Goal: Transaction & Acquisition: Purchase product/service

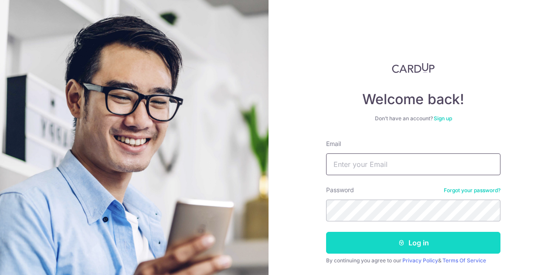
type input "[EMAIL_ADDRESS][DOMAIN_NAME]"
click at [384, 238] on button "Log in" at bounding box center [413, 243] width 174 height 22
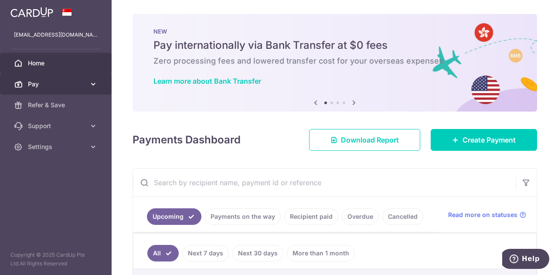
click at [85, 84] on span "Pay" at bounding box center [57, 84] width 58 height 9
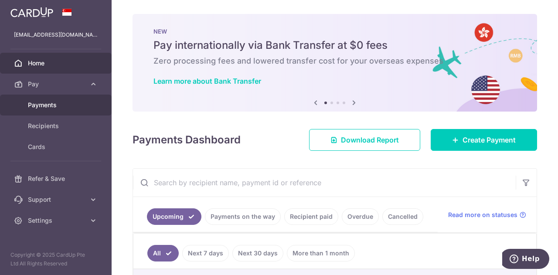
click at [48, 104] on span "Payments" at bounding box center [57, 105] width 58 height 9
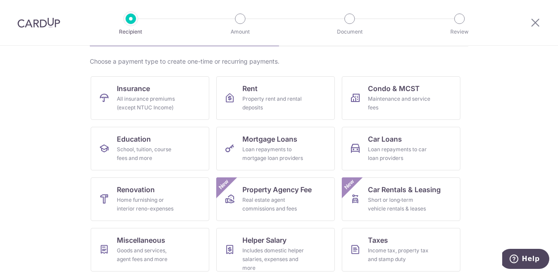
scroll to position [87, 0]
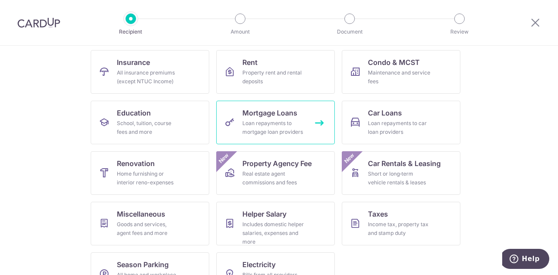
click at [262, 115] on span "Mortgage Loans" at bounding box center [269, 113] width 55 height 10
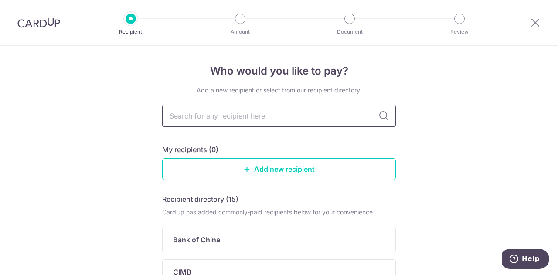
click at [320, 114] on input "text" at bounding box center [279, 116] width 234 height 22
type input "standard"
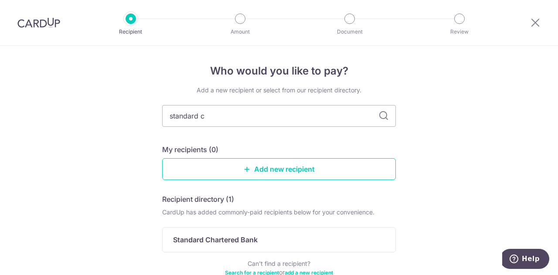
type input "standard ch"
type input "standard charte"
type input "standard charted"
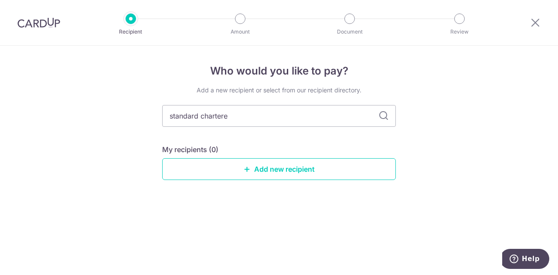
type input "standard chartered"
click at [320, 114] on input "standard chartered" at bounding box center [279, 116] width 234 height 22
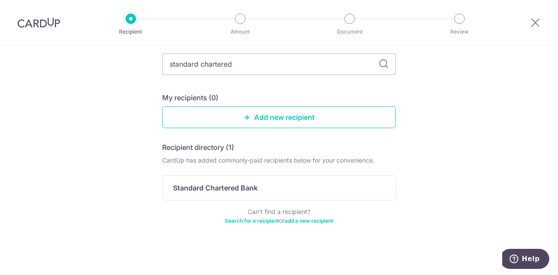
scroll to position [52, 0]
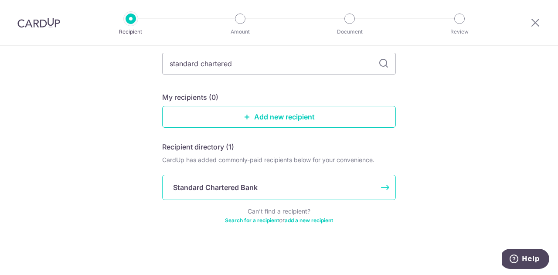
click at [252, 184] on p "Standard Chartered Bank" at bounding box center [215, 187] width 85 height 10
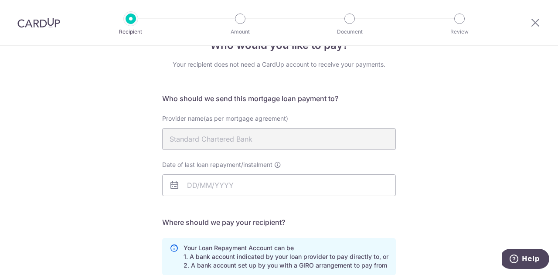
scroll to position [44, 0]
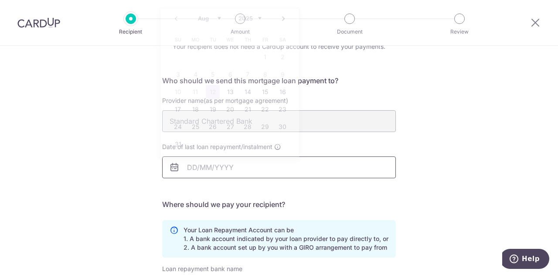
click at [260, 168] on input "Date of last loan repayment/instalment" at bounding box center [279, 168] width 234 height 22
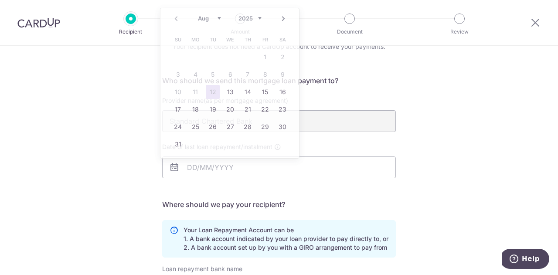
click at [447, 165] on div "Who would you like to pay? Your recipient does not need a CardUp account to rec…" at bounding box center [279, 218] width 558 height 433
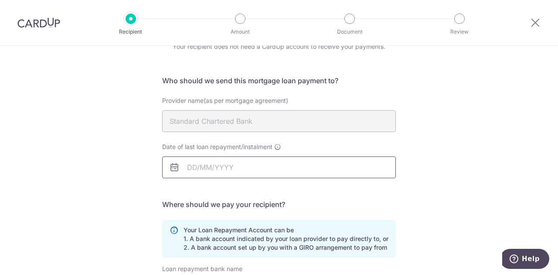
click at [216, 165] on input "Date of last loan repayment/instalment" at bounding box center [279, 168] width 234 height 22
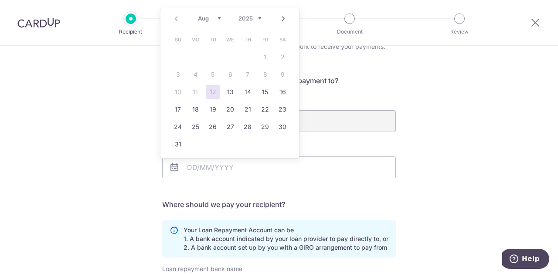
click at [257, 17] on select "2025 2026 2027 2028 2029 2030 2031 2032 2033 2034 2035" at bounding box center [249, 18] width 23 height 7
click at [255, 16] on select "2025 2026 2027 2028 2029 2030 2031 2032 2033 2034 2035" at bounding box center [249, 18] width 23 height 7
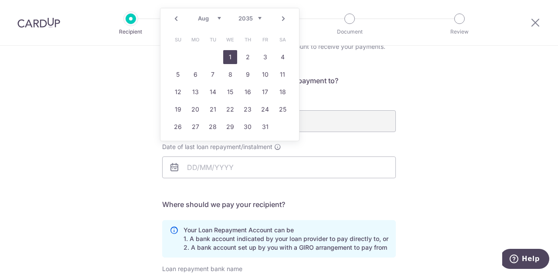
click at [232, 56] on link "1" at bounding box center [230, 57] width 14 height 14
type input "01/08/2035"
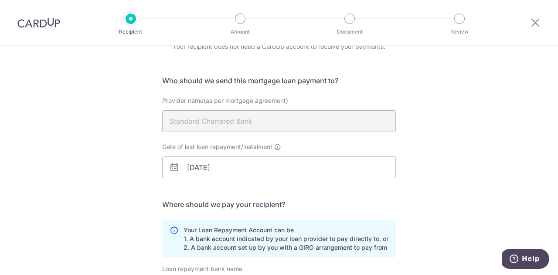
click at [422, 148] on div "Who would you like to pay? Your recipient does not need a CardUp account to rec…" at bounding box center [279, 218] width 558 height 433
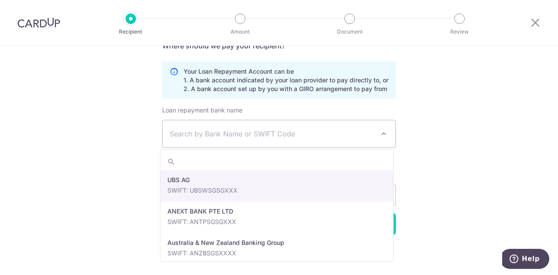
click at [379, 133] on span at bounding box center [383, 134] width 10 height 10
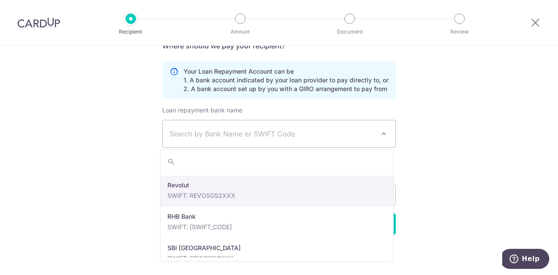
scroll to position [1526, 0]
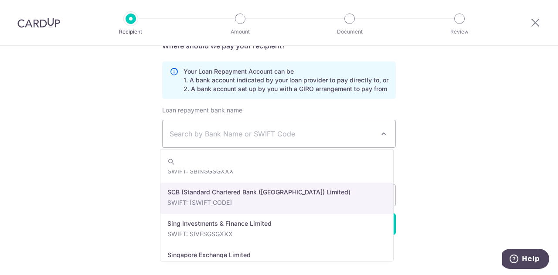
select select "14"
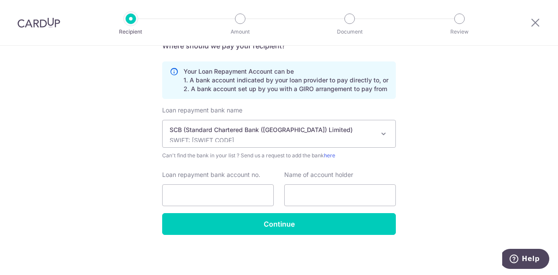
click at [504, 138] on div "Who would you like to pay? Your recipient does not need a CardUp account to rec…" at bounding box center [279, 59] width 558 height 433
click at [199, 185] on input "Loan repayment bank account no." at bounding box center [218, 195] width 112 height 22
click at [324, 194] on input "text" at bounding box center [340, 195] width 112 height 22
type input "Adrian Jefferson"
click at [192, 196] on input "Loan repayment bank account no." at bounding box center [218, 195] width 112 height 22
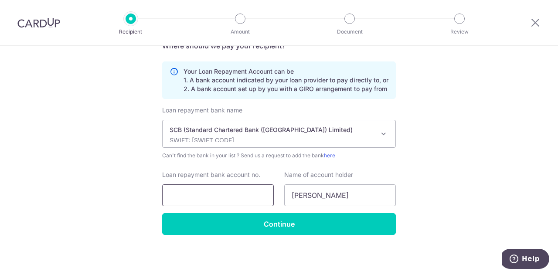
click at [191, 193] on input "Loan repayment bank account no." at bounding box center [218, 195] width 112 height 22
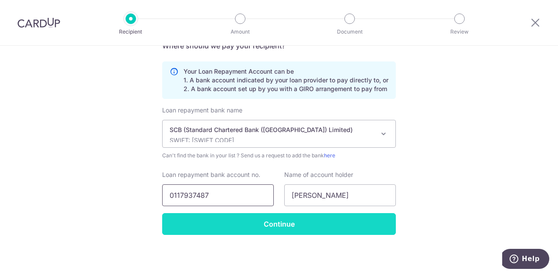
type input "0117937487"
click at [280, 225] on input "Continue" at bounding box center [279, 224] width 234 height 22
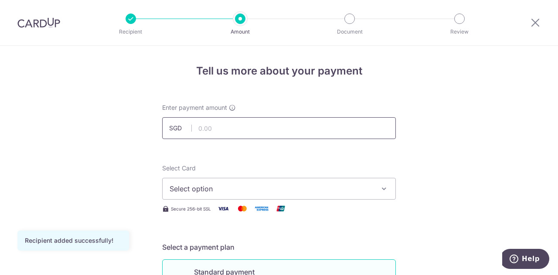
click at [281, 125] on input "text" at bounding box center [279, 128] width 234 height 22
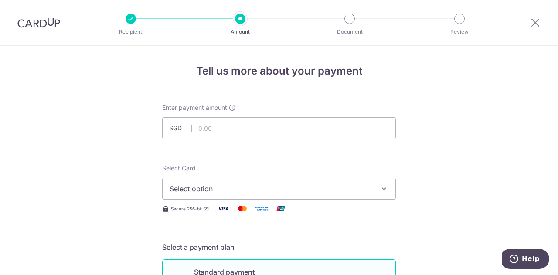
click at [278, 131] on input "text" at bounding box center [279, 128] width 234 height 22
click at [234, 125] on input "text" at bounding box center [279, 128] width 234 height 22
click at [389, 168] on div "Select Card Select option Add credit card Your Cards **** 0767 **** 6231 **** 2…" at bounding box center [279, 182] width 234 height 36
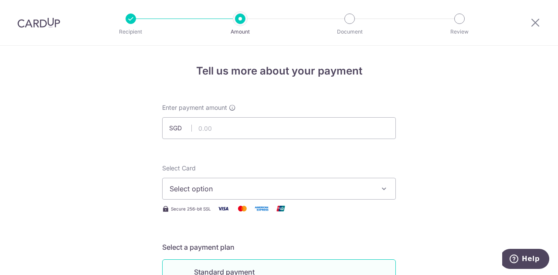
click at [385, 187] on icon "button" at bounding box center [384, 188] width 9 height 9
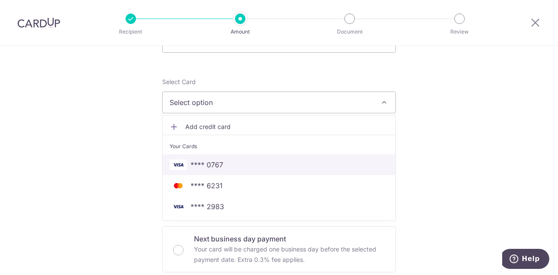
scroll to position [87, 0]
click at [218, 161] on span "**** 0767" at bounding box center [207, 164] width 33 height 10
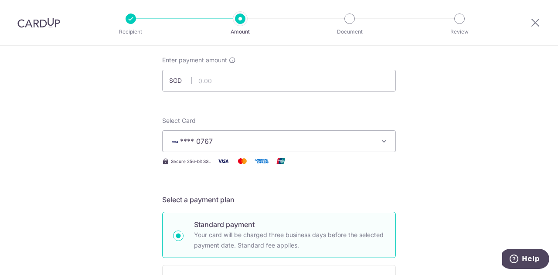
scroll to position [44, 0]
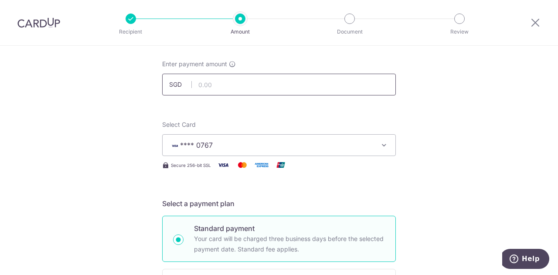
click at [236, 85] on input "text" at bounding box center [279, 85] width 234 height 22
click at [270, 84] on input "text" at bounding box center [279, 85] width 234 height 22
type input "4,865.00"
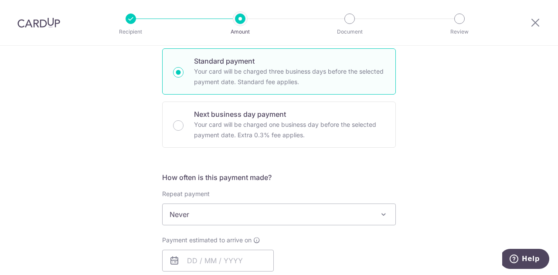
scroll to position [262, 0]
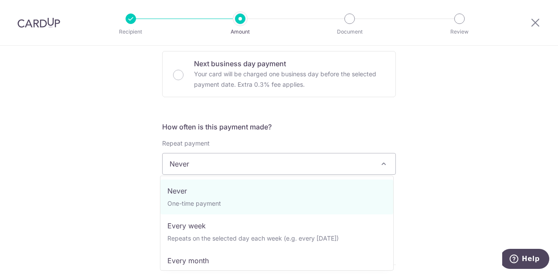
click at [368, 161] on span "Never" at bounding box center [279, 163] width 233 height 21
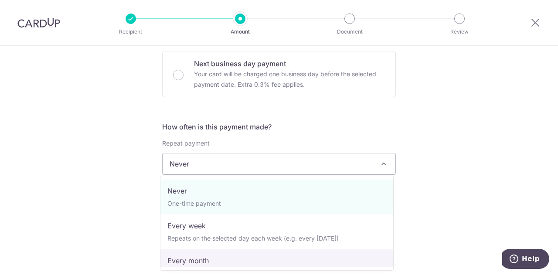
select select "3"
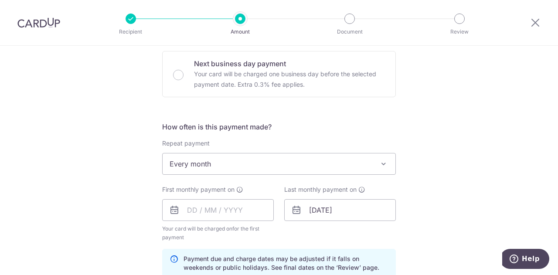
click at [463, 119] on div "Tell us more about your payment Enter payment amount SGD 4,865.00 4865.00 Recip…" at bounding box center [279, 200] width 558 height 833
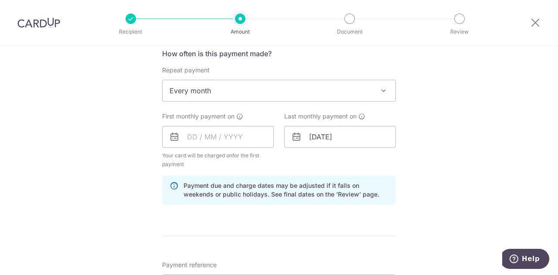
scroll to position [349, 0]
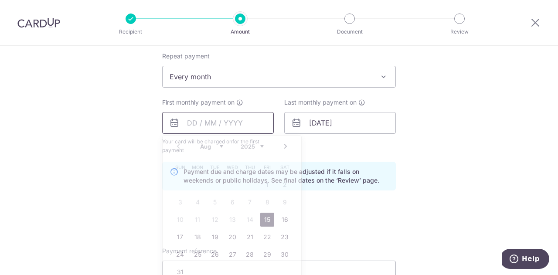
click at [212, 124] on input "text" at bounding box center [218, 123] width 112 height 22
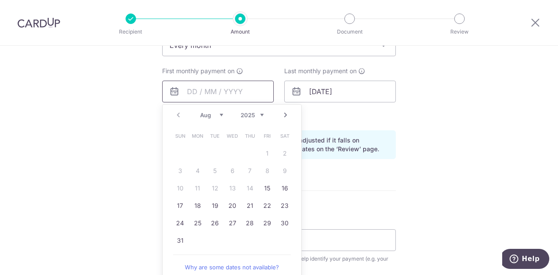
scroll to position [392, 0]
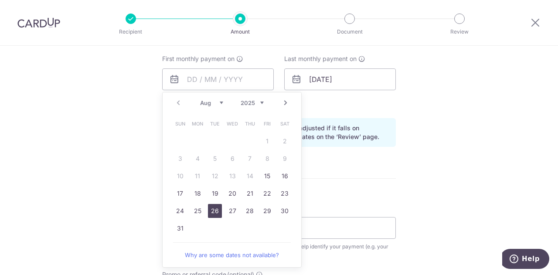
click at [215, 211] on link "26" at bounding box center [215, 211] width 14 height 14
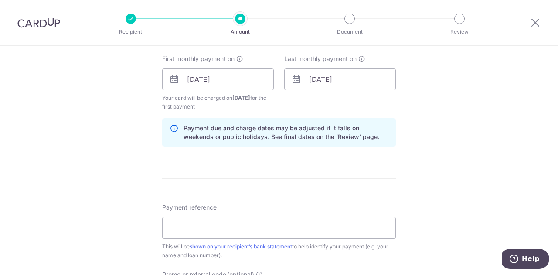
click at [443, 175] on div "Tell us more about your payment Enter payment amount SGD 4,865.00 4865.00 Recip…" at bounding box center [279, 69] width 558 height 833
click at [191, 77] on input "26/08/2025" at bounding box center [218, 79] width 112 height 22
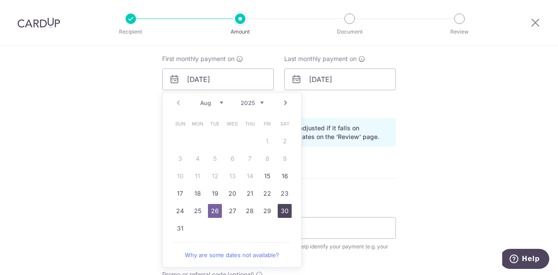
click at [282, 209] on link "30" at bounding box center [285, 211] width 14 height 14
type input "30/08/2025"
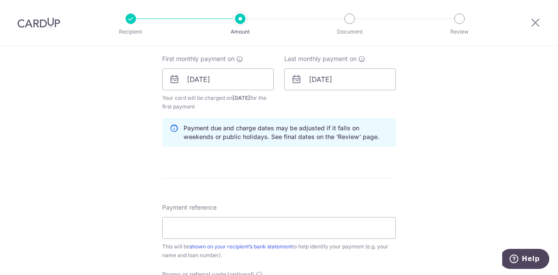
click at [477, 151] on div "Tell us more about your payment Enter payment amount SGD 4,865.00 4865.00 Recip…" at bounding box center [279, 69] width 558 height 833
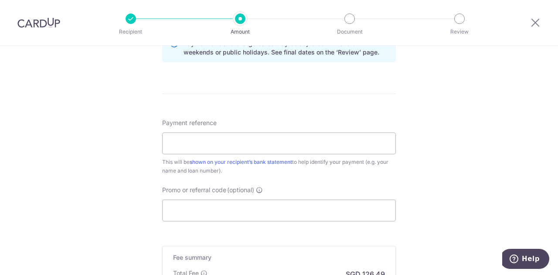
scroll to position [480, 0]
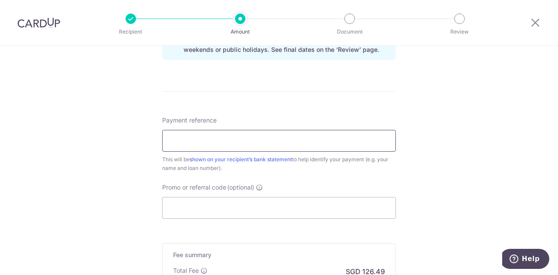
click at [337, 139] on input "Payment reference" at bounding box center [279, 141] width 234 height 22
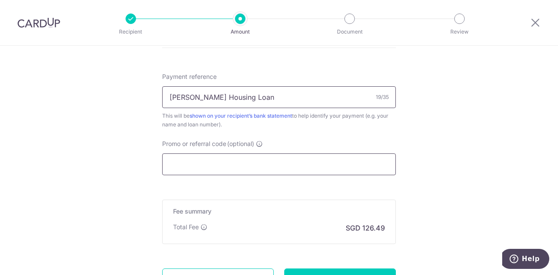
type input "Adrian Housing Loan"
click at [314, 163] on input "Promo or referral code (optional)" at bounding box center [279, 164] width 234 height 22
paste input "3HOME25R"
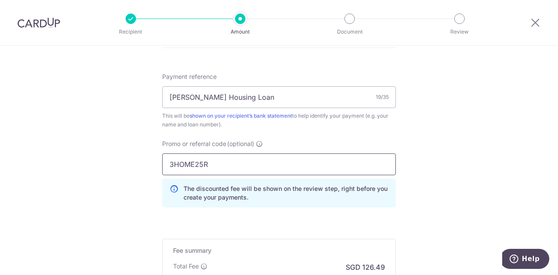
type input "3HOME25R"
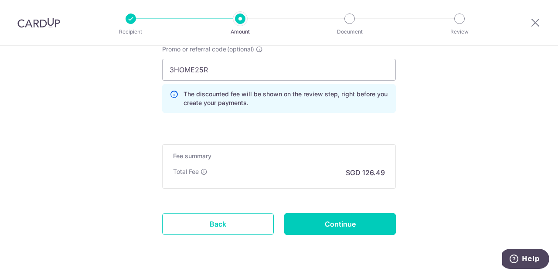
scroll to position [640, 0]
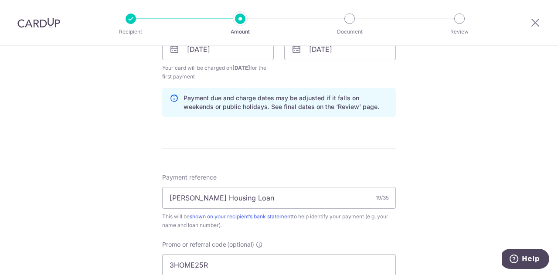
click at [424, 123] on div "Tell us more about your payment Enter payment amount SGD 4,865.00 4865.00 Recip…" at bounding box center [279, 59] width 558 height 872
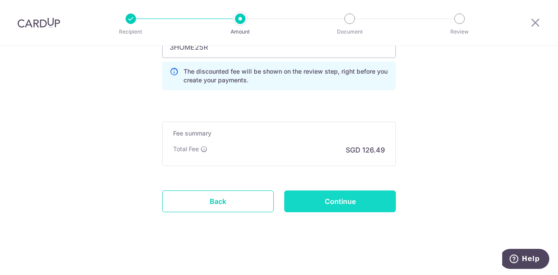
click at [340, 195] on input "Continue" at bounding box center [340, 202] width 112 height 22
type input "Create Schedule"
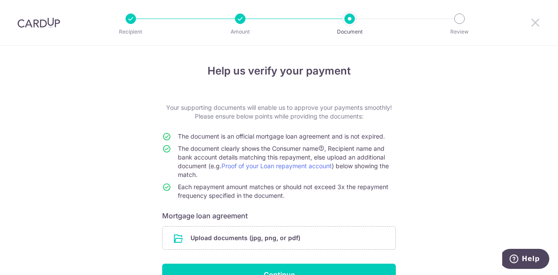
click at [532, 22] on icon at bounding box center [535, 22] width 10 height 11
